Goal: Task Accomplishment & Management: Manage account settings

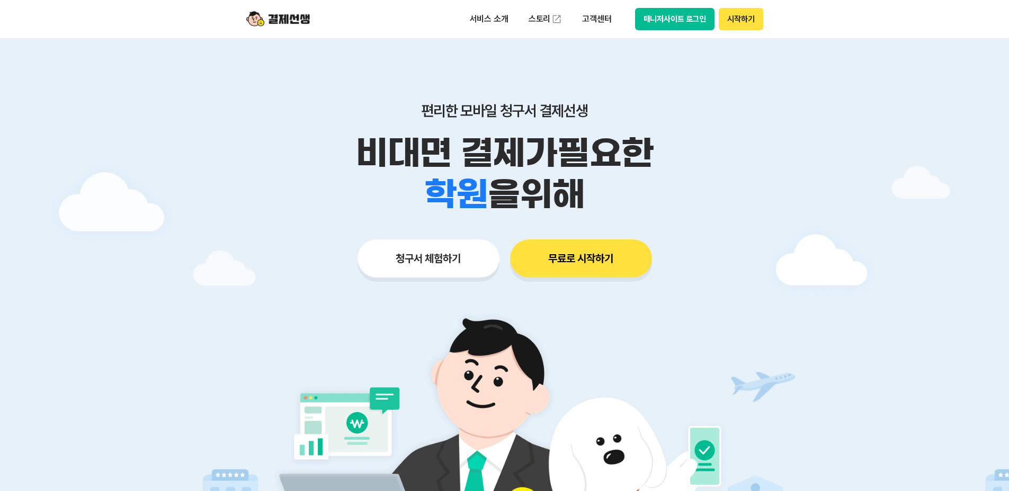
click at [660, 17] on button "매니저사이트 로그인" at bounding box center [675, 19] width 80 height 22
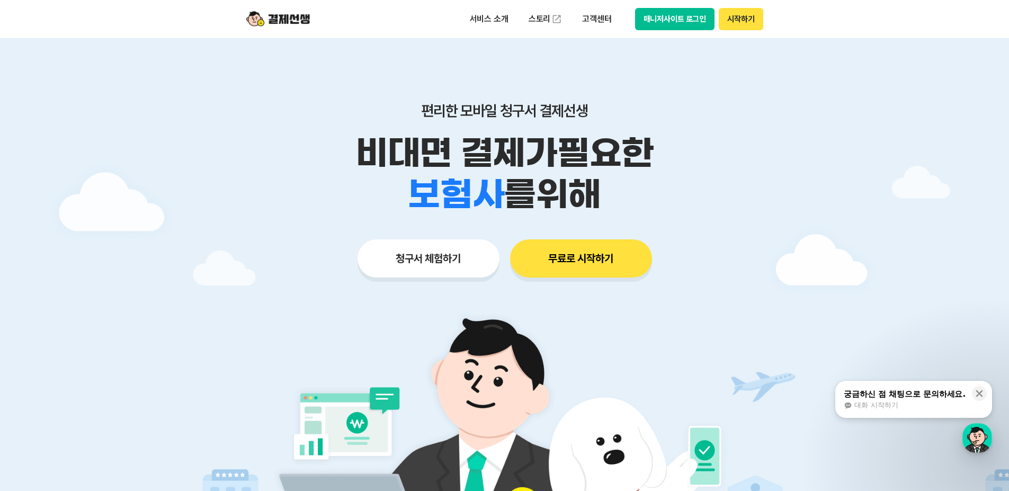
click at [879, 172] on div at bounding box center [504, 317] width 1009 height 559
click at [670, 23] on button "매니저사이트 로그인" at bounding box center [675, 19] width 80 height 22
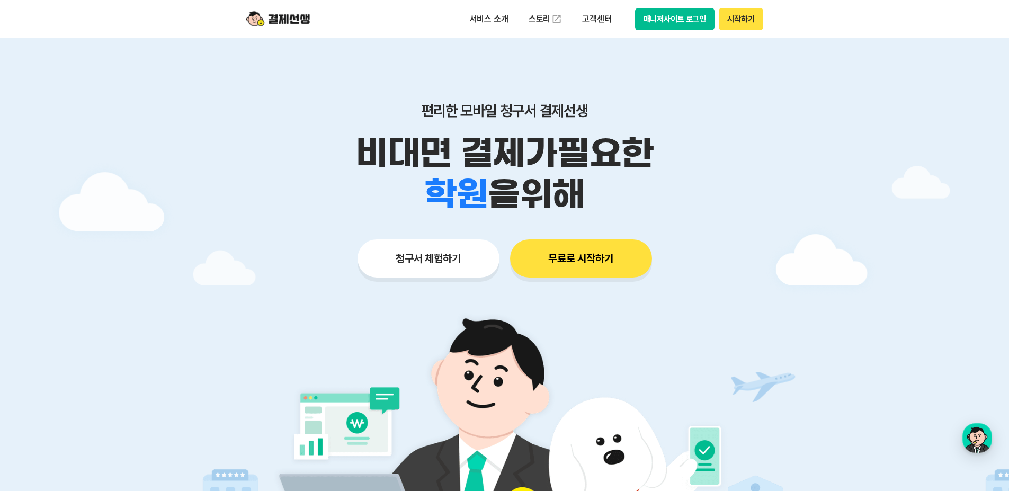
click at [654, 20] on button "매니저사이트 로그인" at bounding box center [675, 19] width 80 height 22
